Goal: Register for event/course

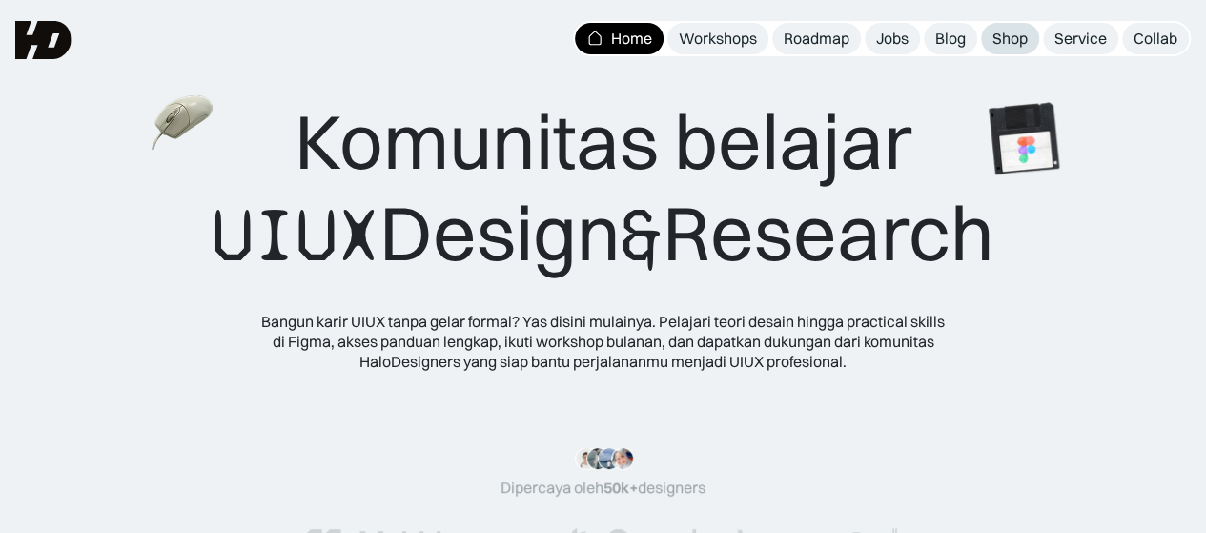
click at [998, 37] on div "Shop" at bounding box center [1009, 39] width 35 height 20
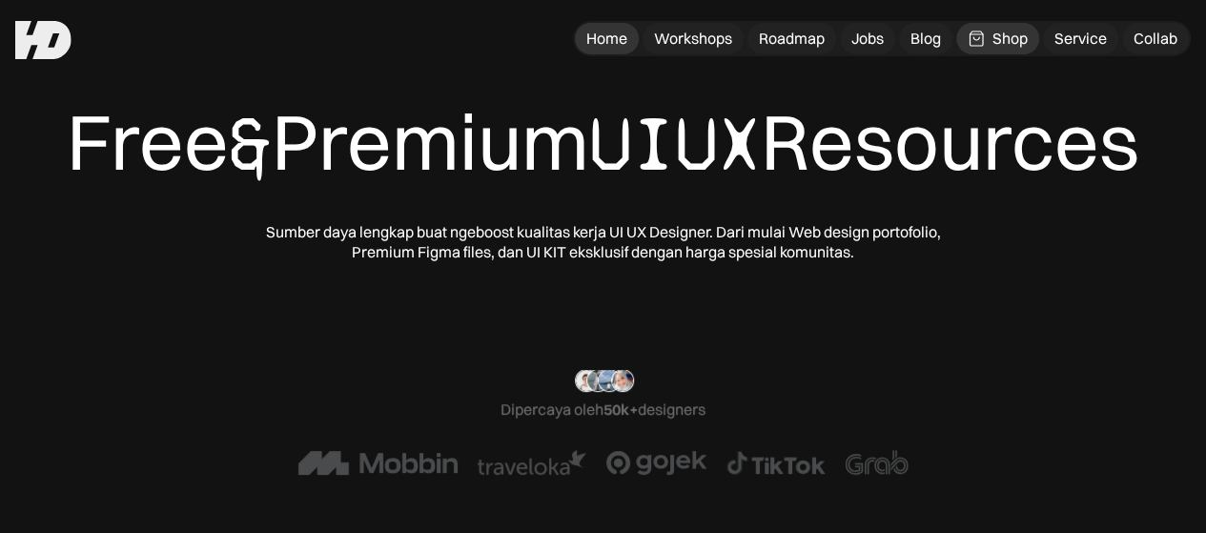
click at [606, 44] on div "Home" at bounding box center [606, 39] width 41 height 20
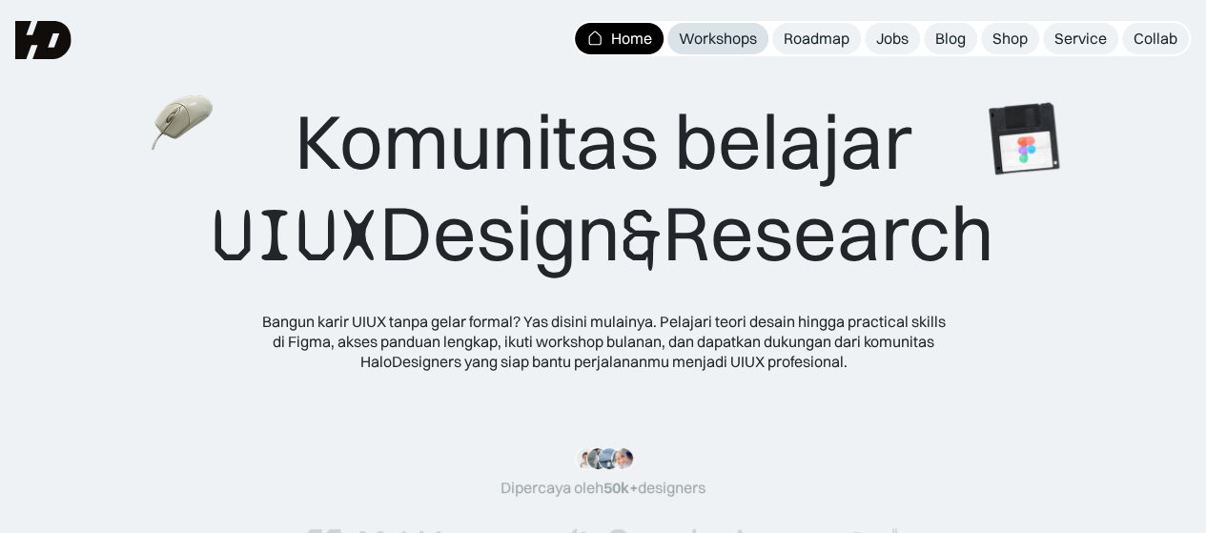
click at [705, 41] on div "Workshops" at bounding box center [718, 39] width 78 height 20
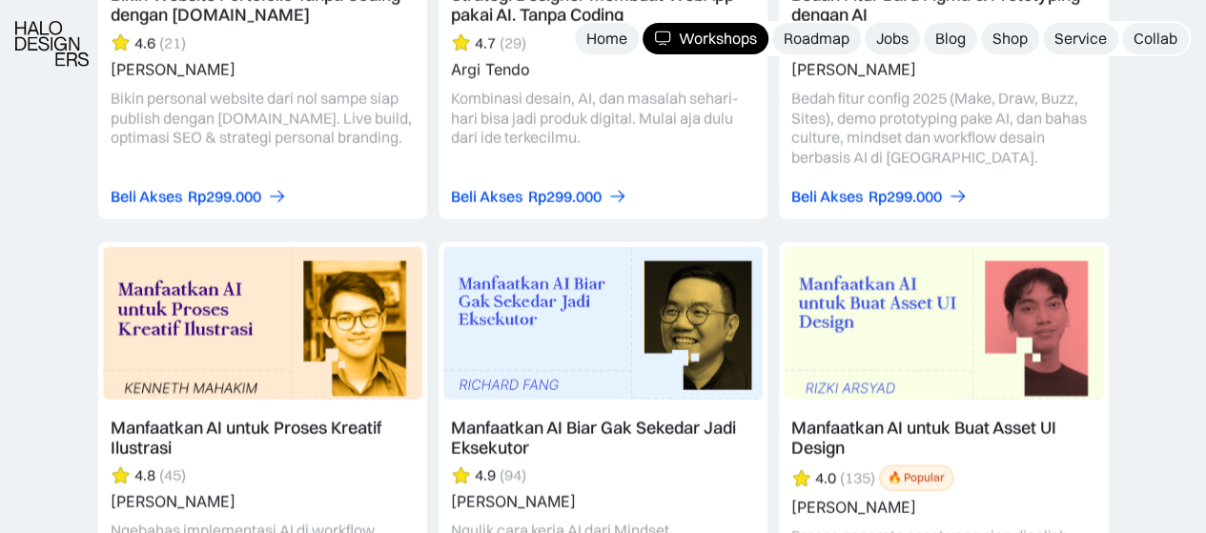
scroll to position [2514, 0]
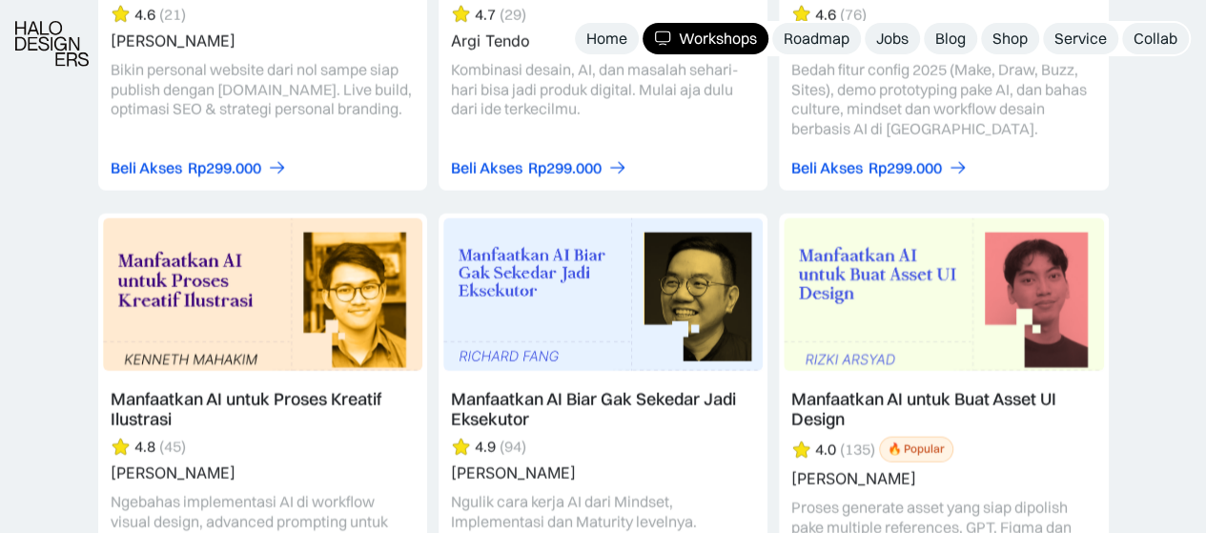
click at [252, 392] on link at bounding box center [262, 430] width 329 height 435
